Goal: Task Accomplishment & Management: Complete application form

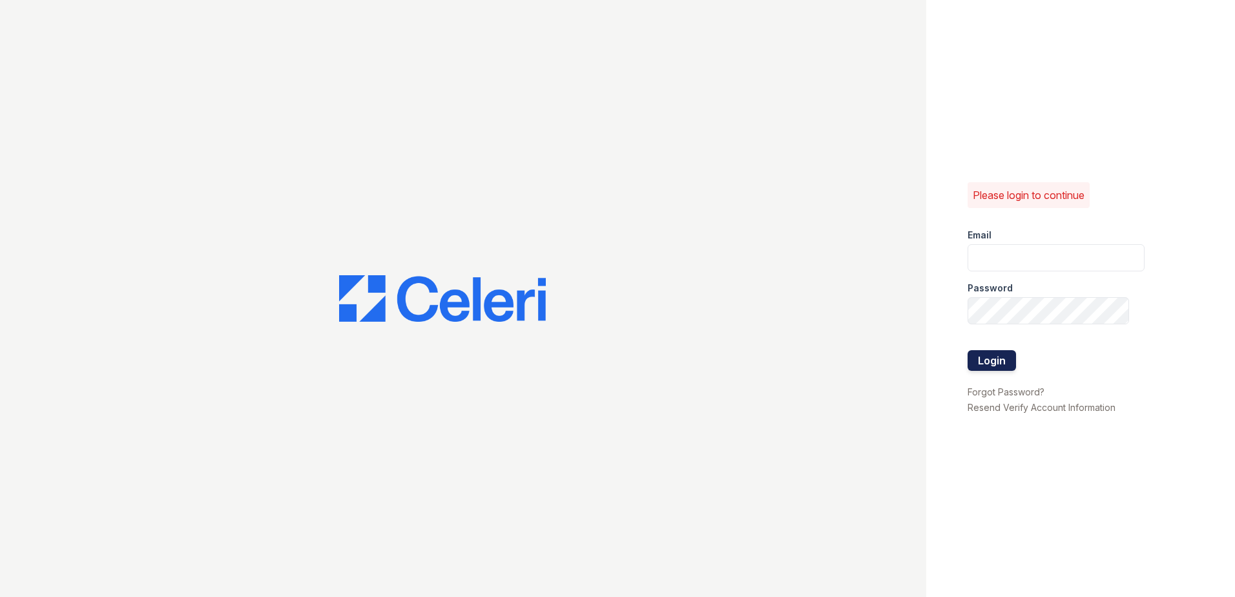
type input "[EMAIL_ADDRESS][DOMAIN_NAME]"
click at [985, 360] on button "Login" at bounding box center [991, 360] width 48 height 21
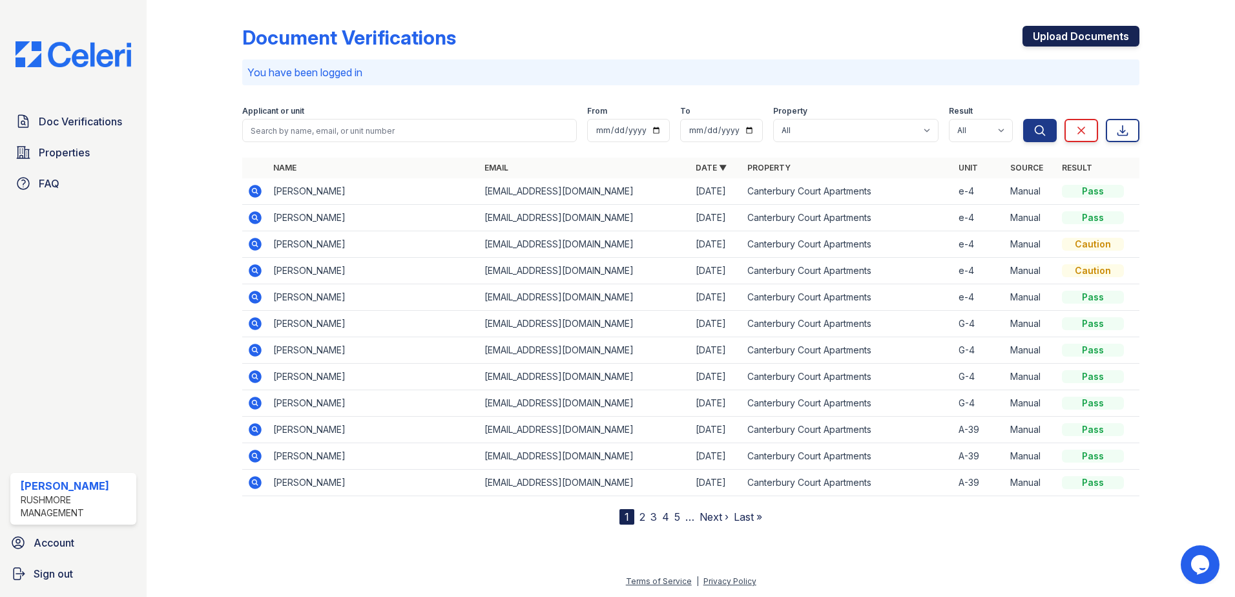
drag, startPoint x: 1051, startPoint y: 34, endPoint x: 1031, endPoint y: 34, distance: 20.0
click at [1051, 34] on link "Upload Documents" at bounding box center [1080, 36] width 117 height 21
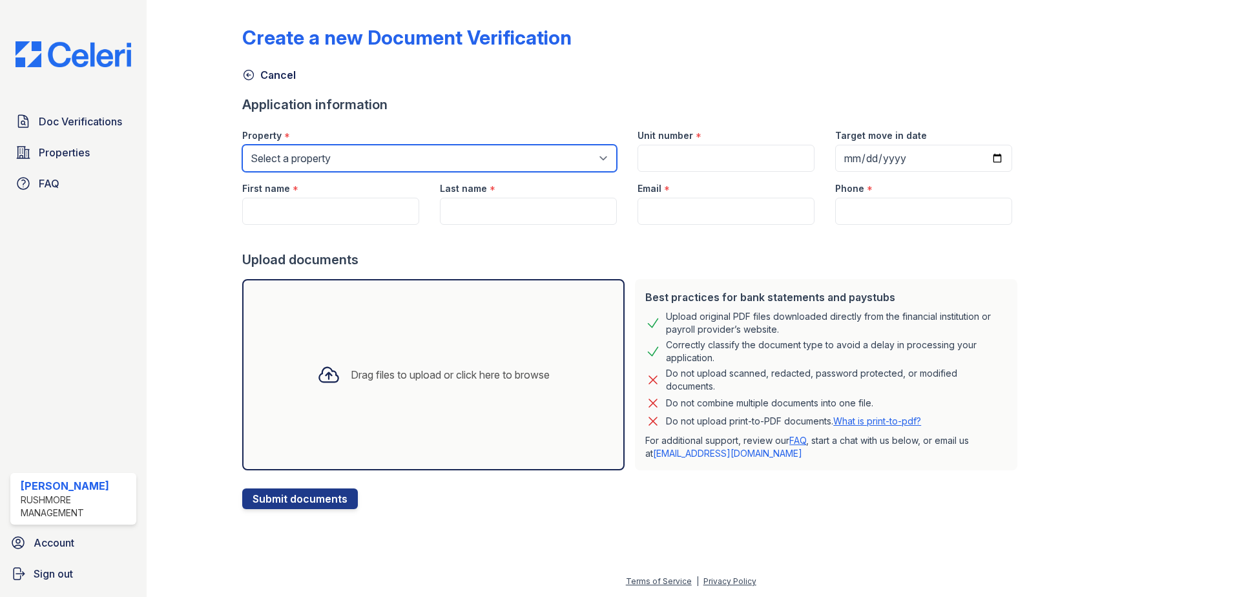
click at [353, 158] on select "Select a property Canterbury Court Apartments Creekview Terrace" at bounding box center [429, 158] width 375 height 27
select select "593"
click at [242, 145] on select "Select a property Canterbury Court Apartments Creekview Terrace" at bounding box center [429, 158] width 375 height 27
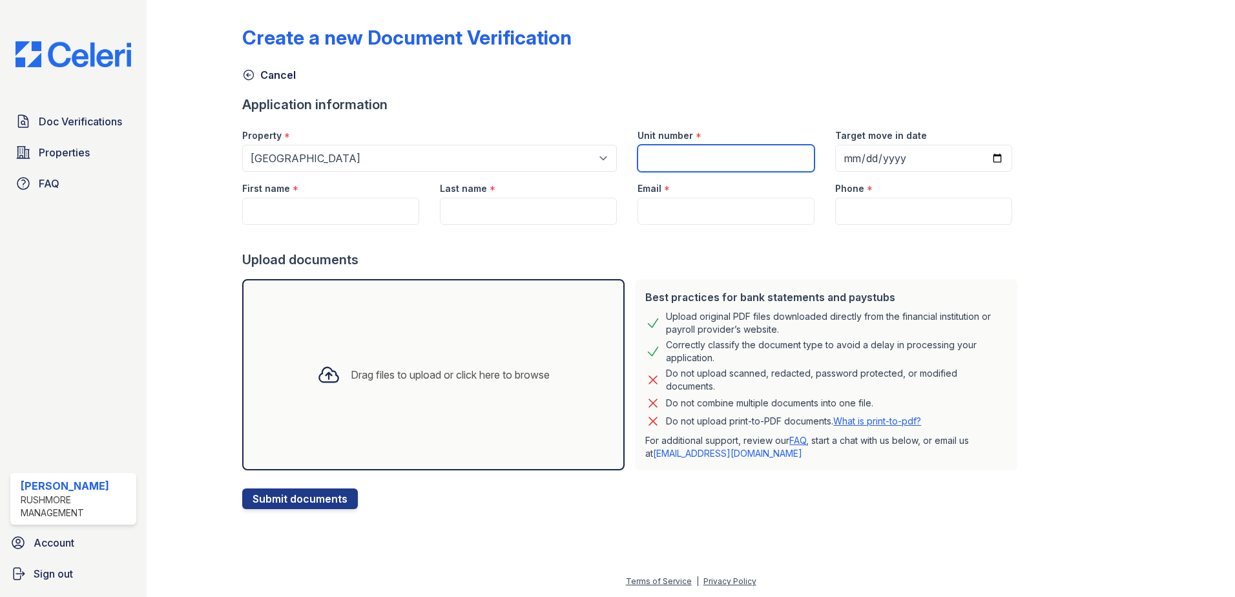
click at [673, 158] on input "Unit number" at bounding box center [725, 158] width 177 height 27
type input "b01"
type input "2025-10-15"
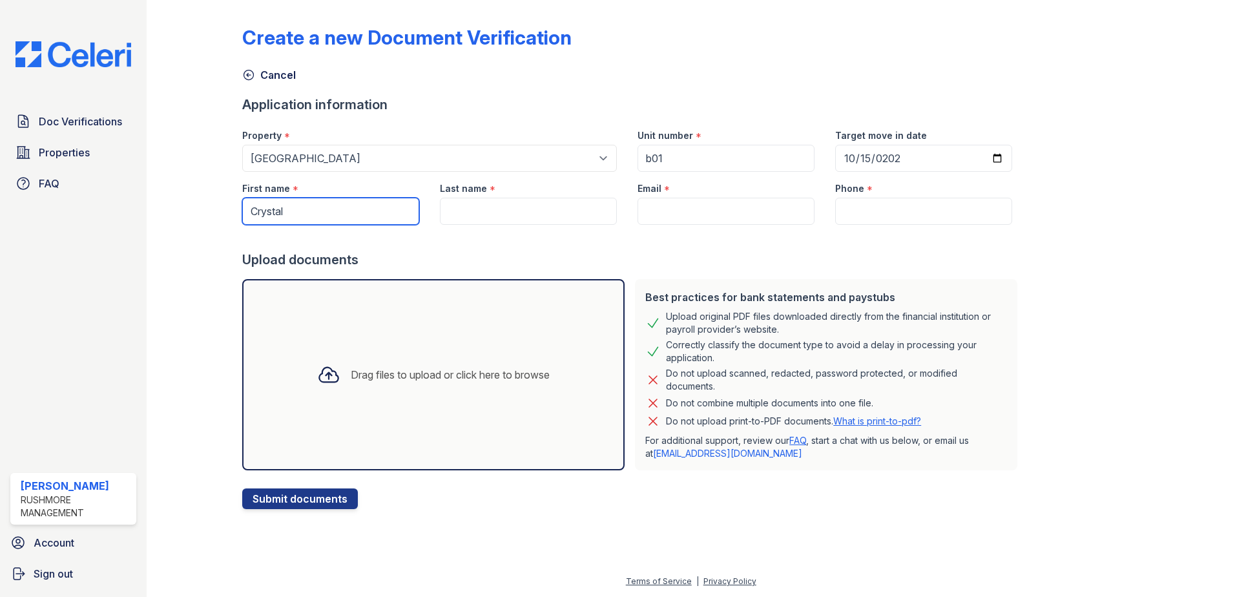
type input "Crystal"
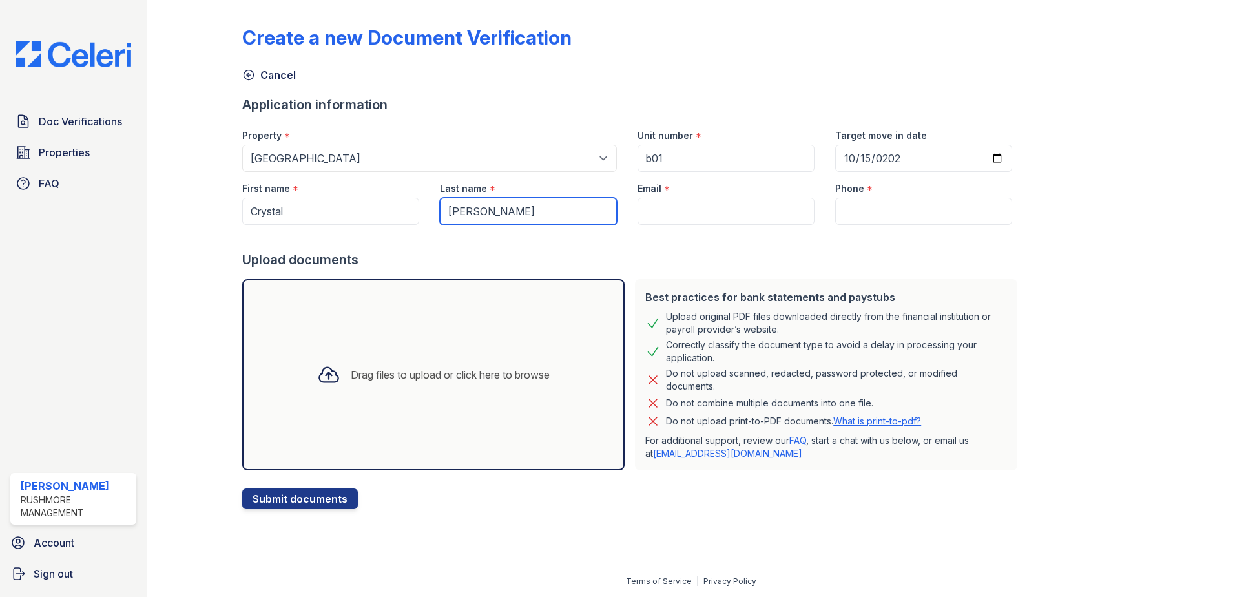
type input "Smith"
click at [655, 207] on input "Email" at bounding box center [725, 211] width 177 height 27
paste input "msc.smith@outlook.com"
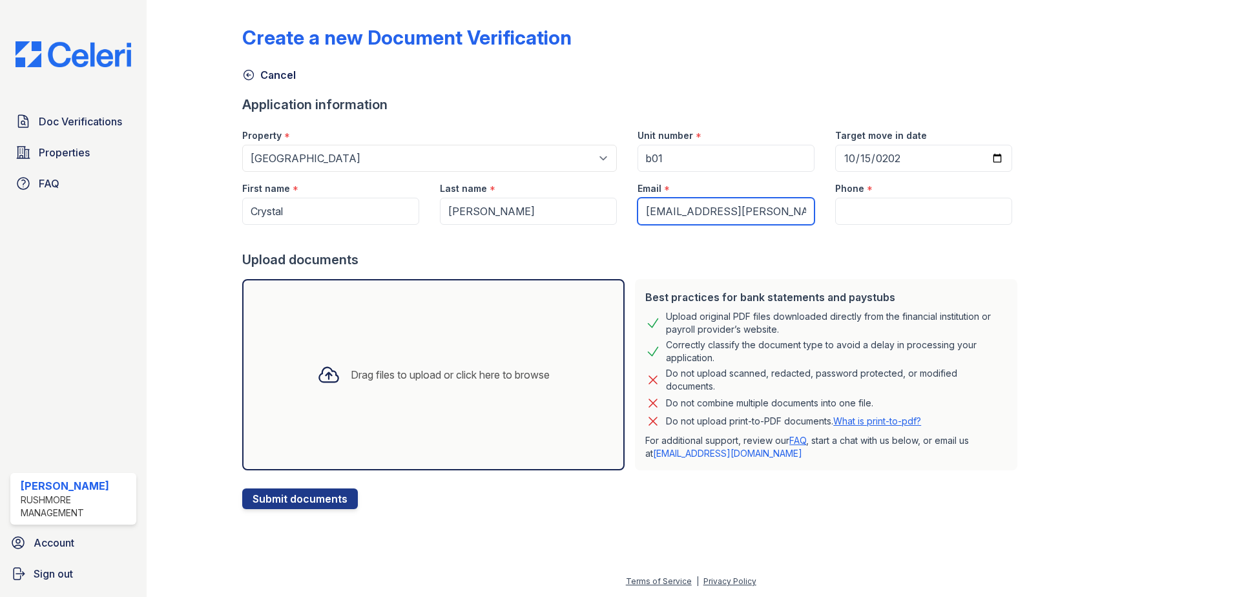
type input "msc.smith@outlook.com"
click at [863, 207] on input "Phone" at bounding box center [923, 211] width 177 height 27
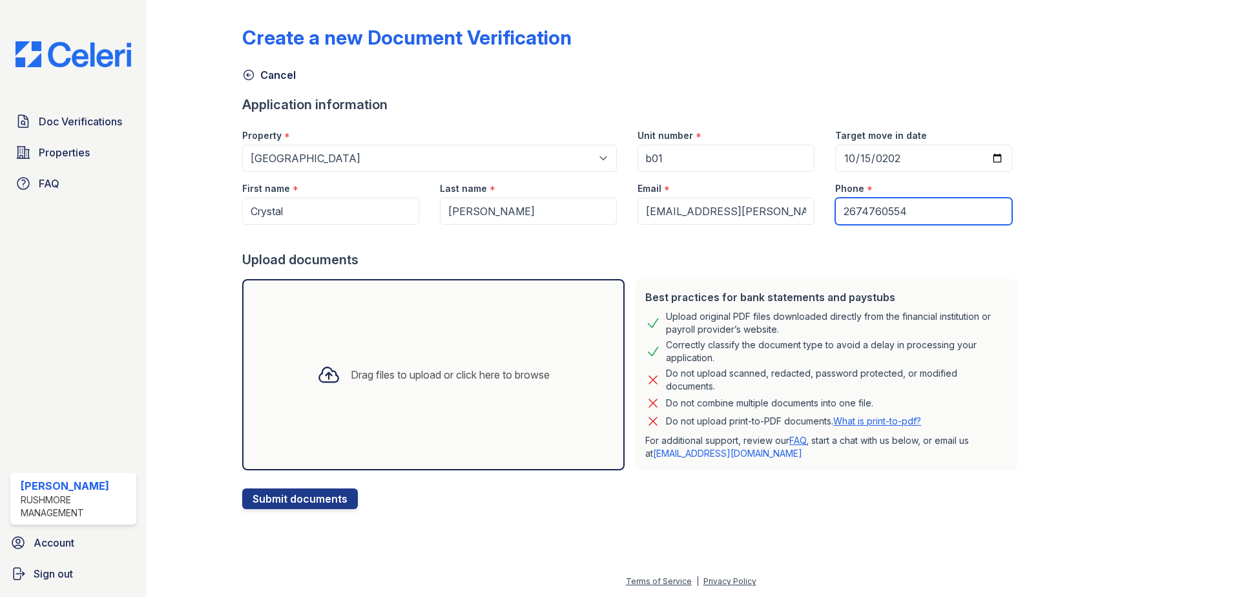
type input "2674760554"
click at [510, 363] on div "Drag files to upload or click here to browse" at bounding box center [433, 375] width 253 height 44
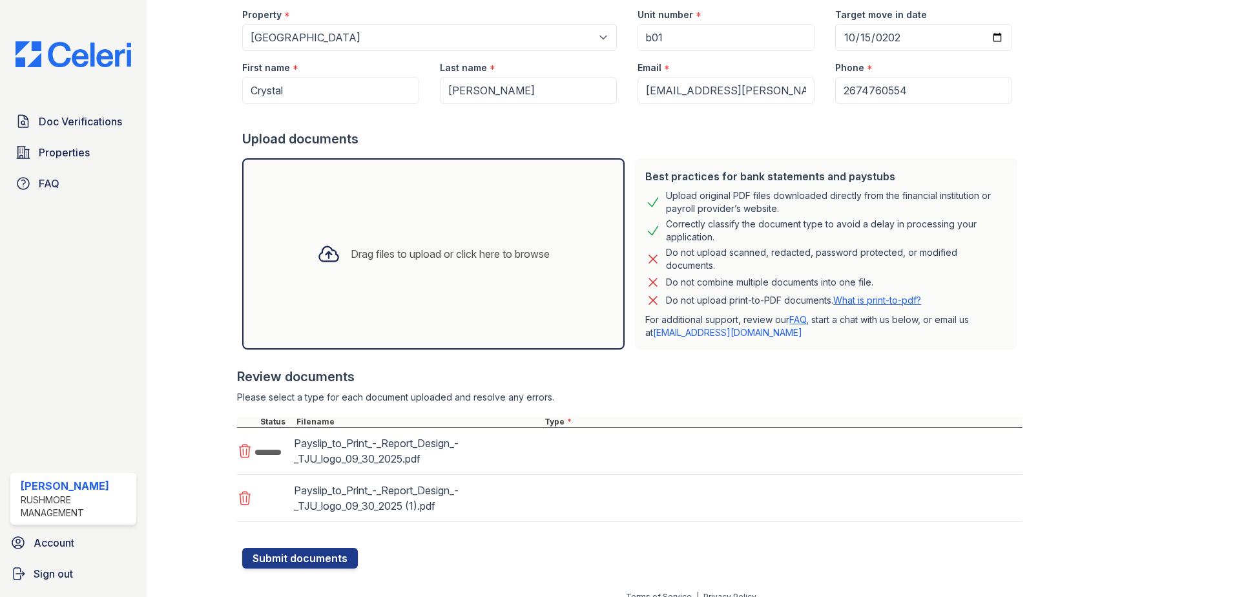
scroll to position [136, 0]
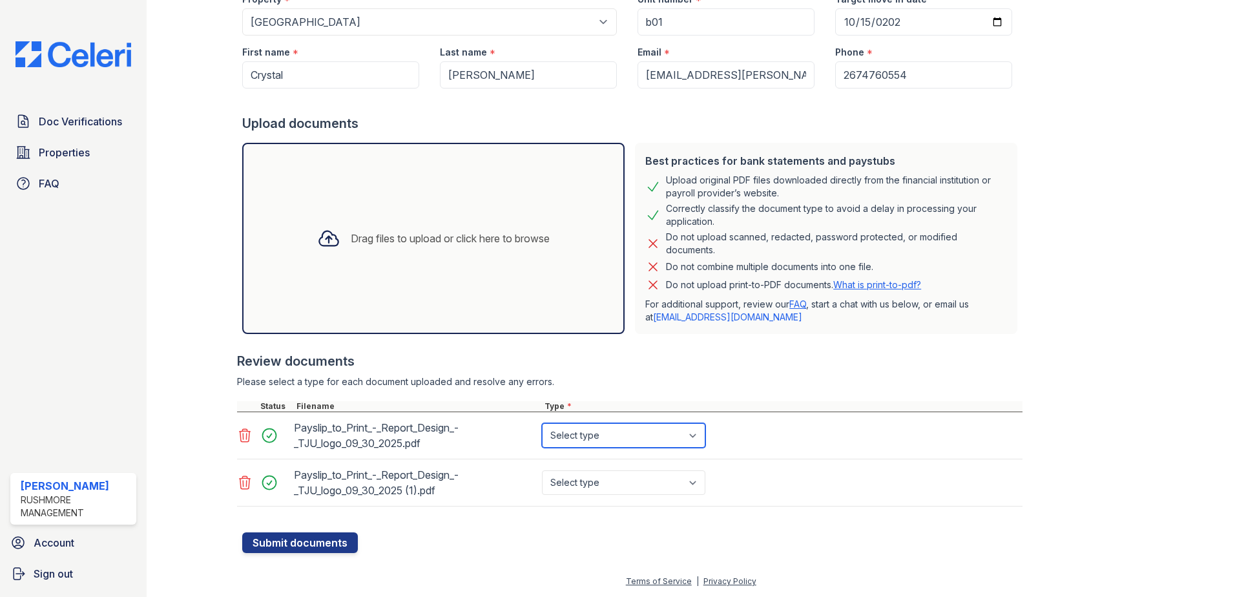
click at [621, 437] on select "Select type Paystub Bank Statement Offer Letter Tax Documents Benefit Award Let…" at bounding box center [623, 435] width 163 height 25
select select "paystub"
click at [542, 423] on select "Select type Paystub Bank Statement Offer Letter Tax Documents Benefit Award Let…" at bounding box center [623, 435] width 163 height 25
click at [595, 478] on select "Select type Paystub Bank Statement Offer Letter Tax Documents Benefit Award Let…" at bounding box center [623, 482] width 163 height 25
select select "paystub"
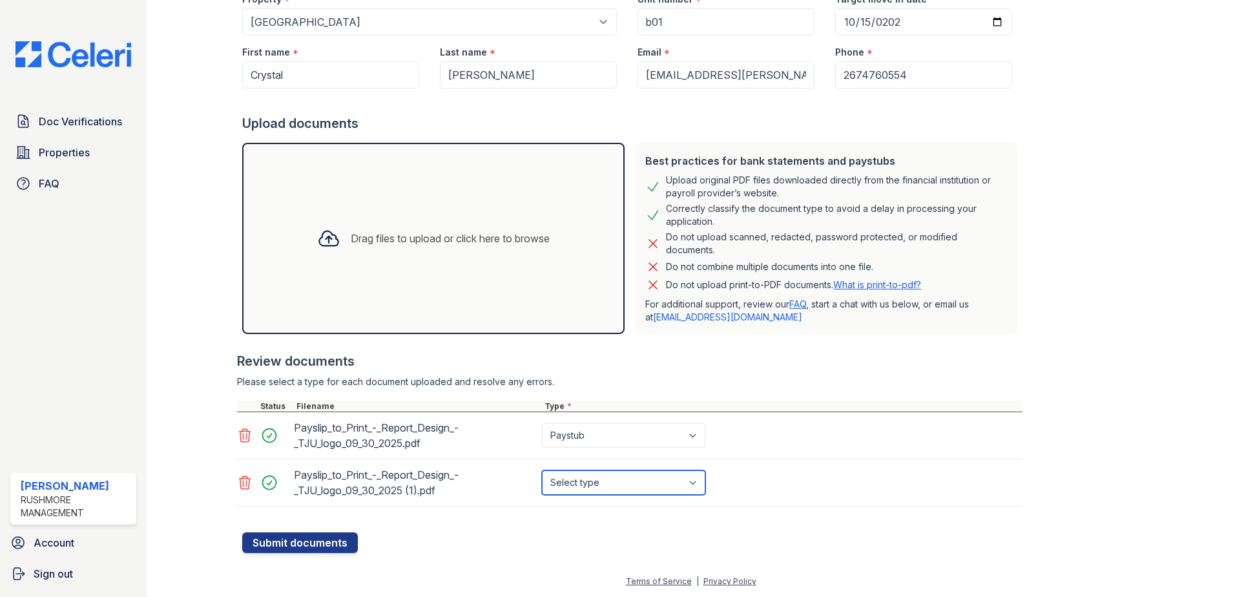
click at [542, 470] on select "Select type Paystub Bank Statement Offer Letter Tax Documents Benefit Award Let…" at bounding box center [623, 482] width 163 height 25
click at [308, 542] on button "Submit documents" at bounding box center [300, 542] width 116 height 21
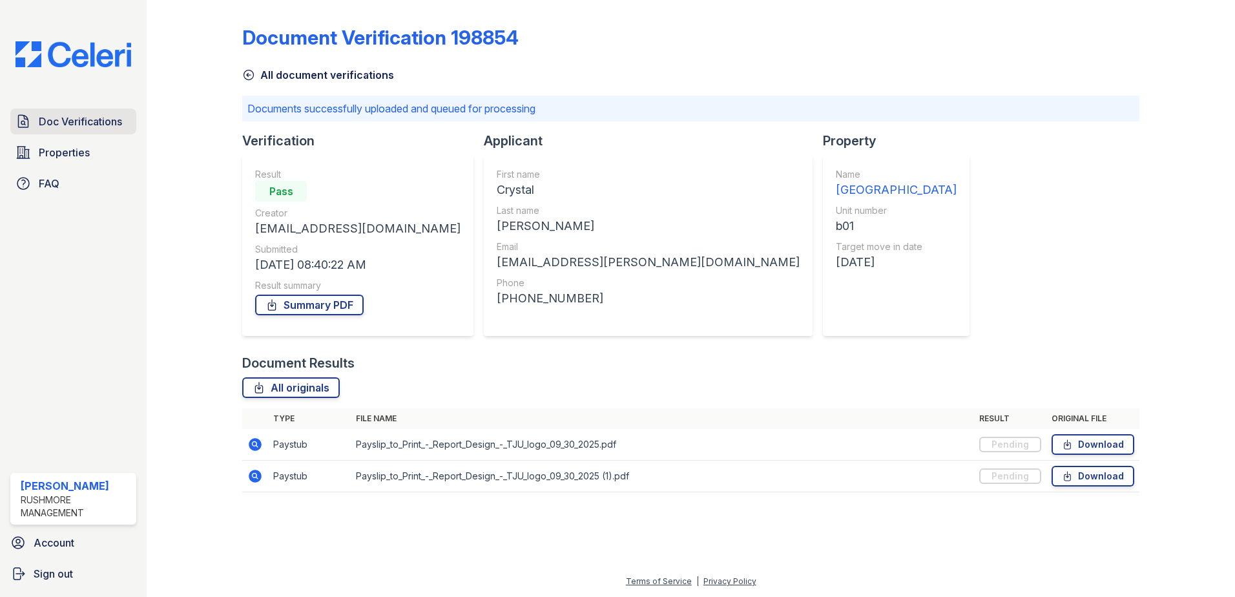
drag, startPoint x: 88, startPoint y: 124, endPoint x: 98, endPoint y: 127, distance: 10.2
click at [88, 124] on span "Doc Verifications" at bounding box center [80, 121] width 83 height 15
